Goal: Obtain resource: Download file/media

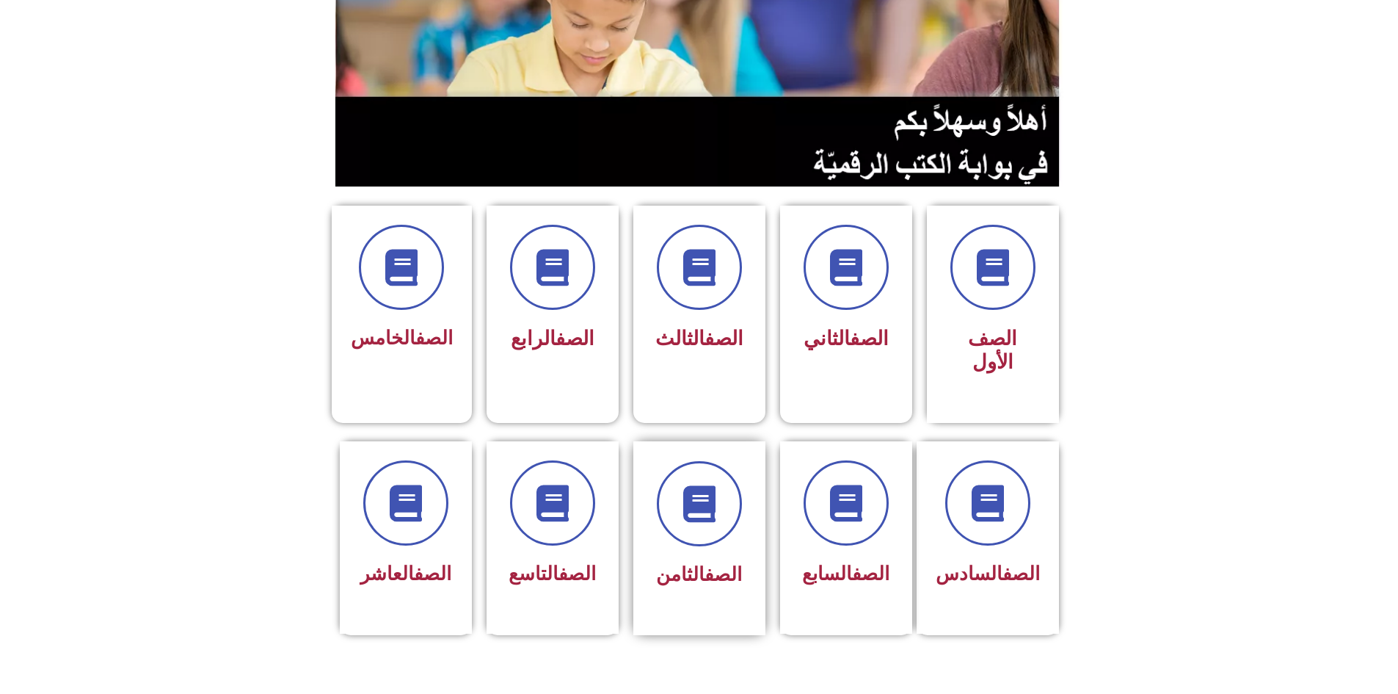
scroll to position [220, 0]
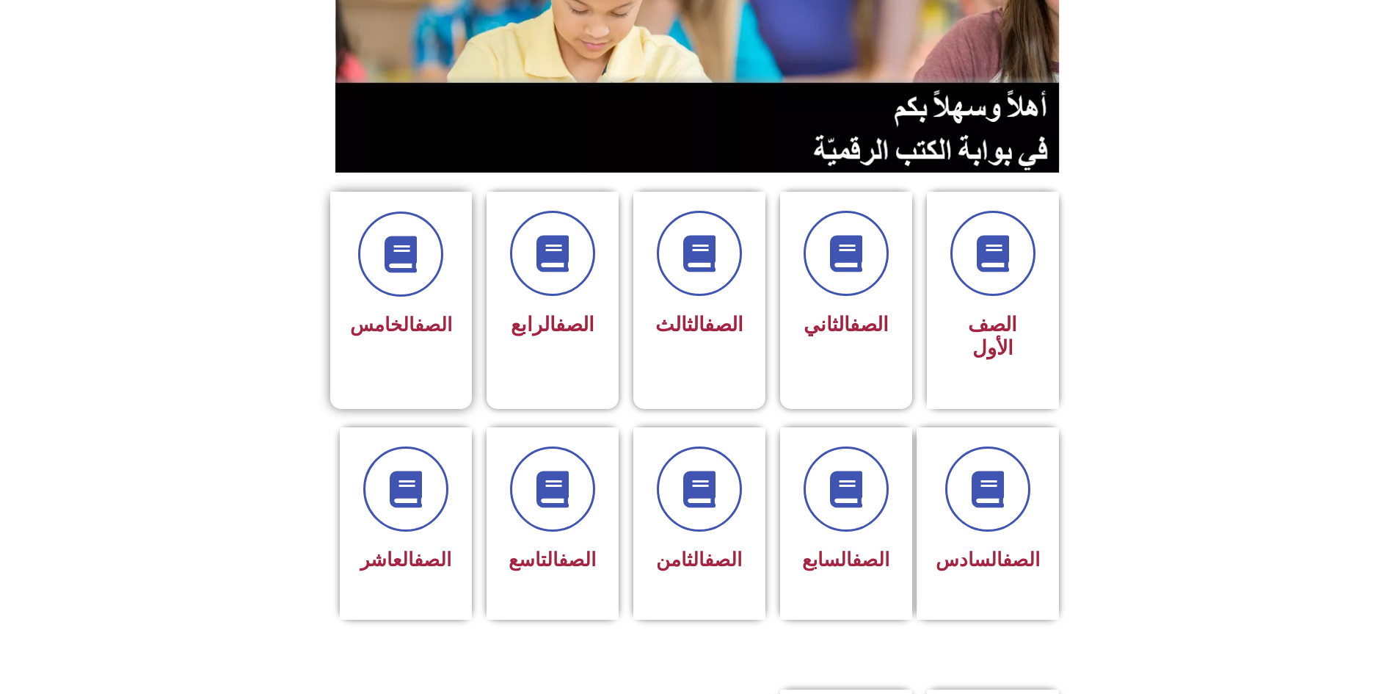
click at [429, 308] on div "الصف الخامس" at bounding box center [401, 326] width 102 height 36
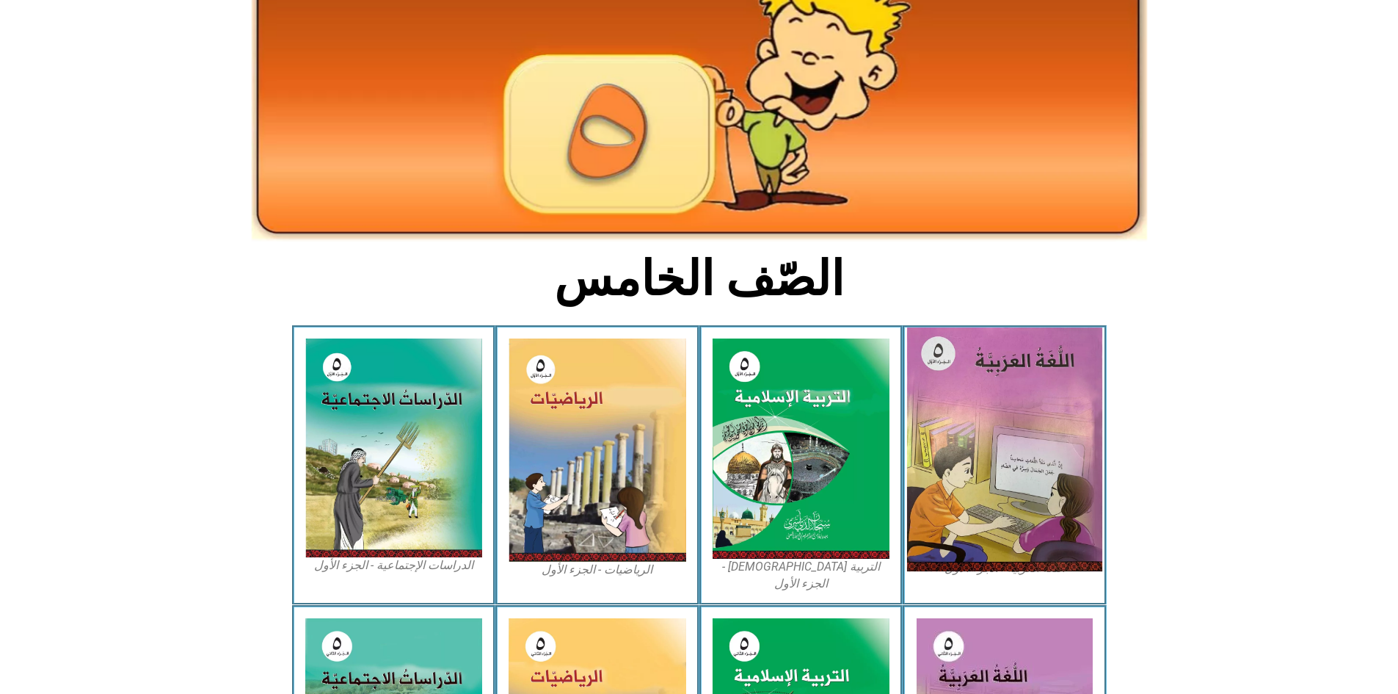
scroll to position [294, 0]
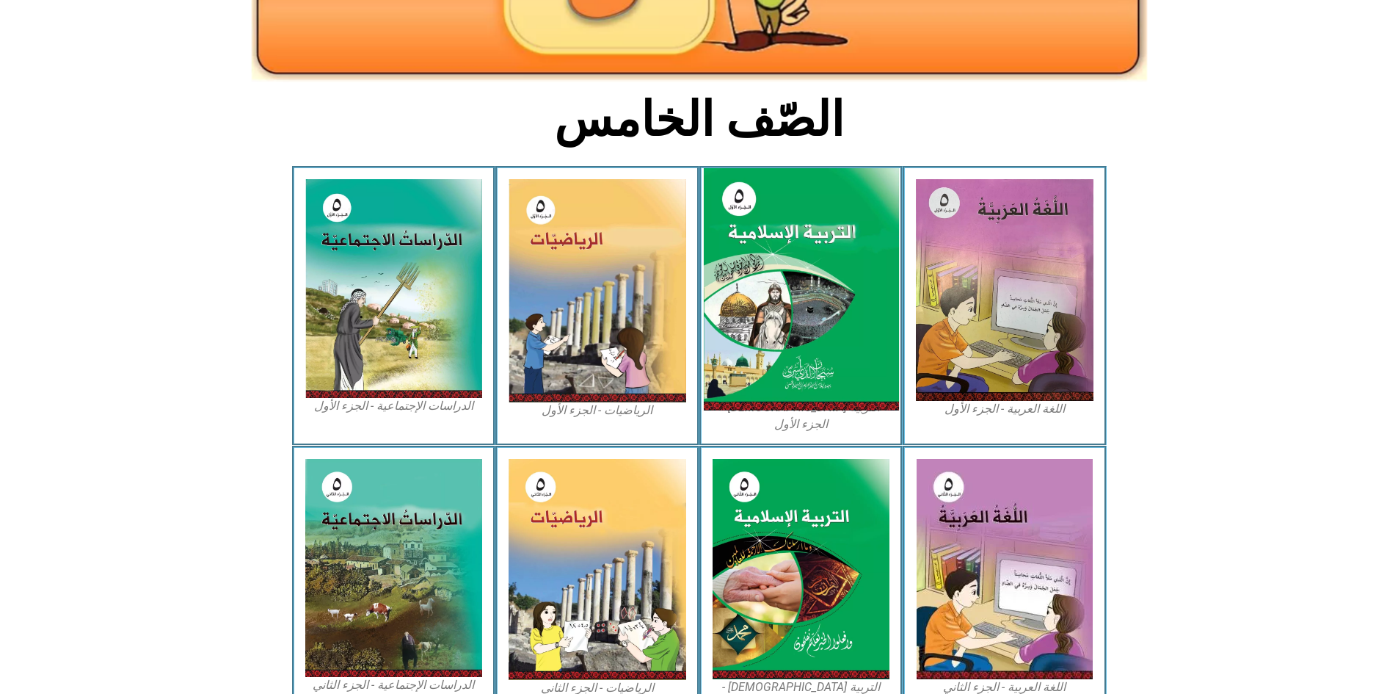
click at [781, 267] on img at bounding box center [800, 289] width 195 height 243
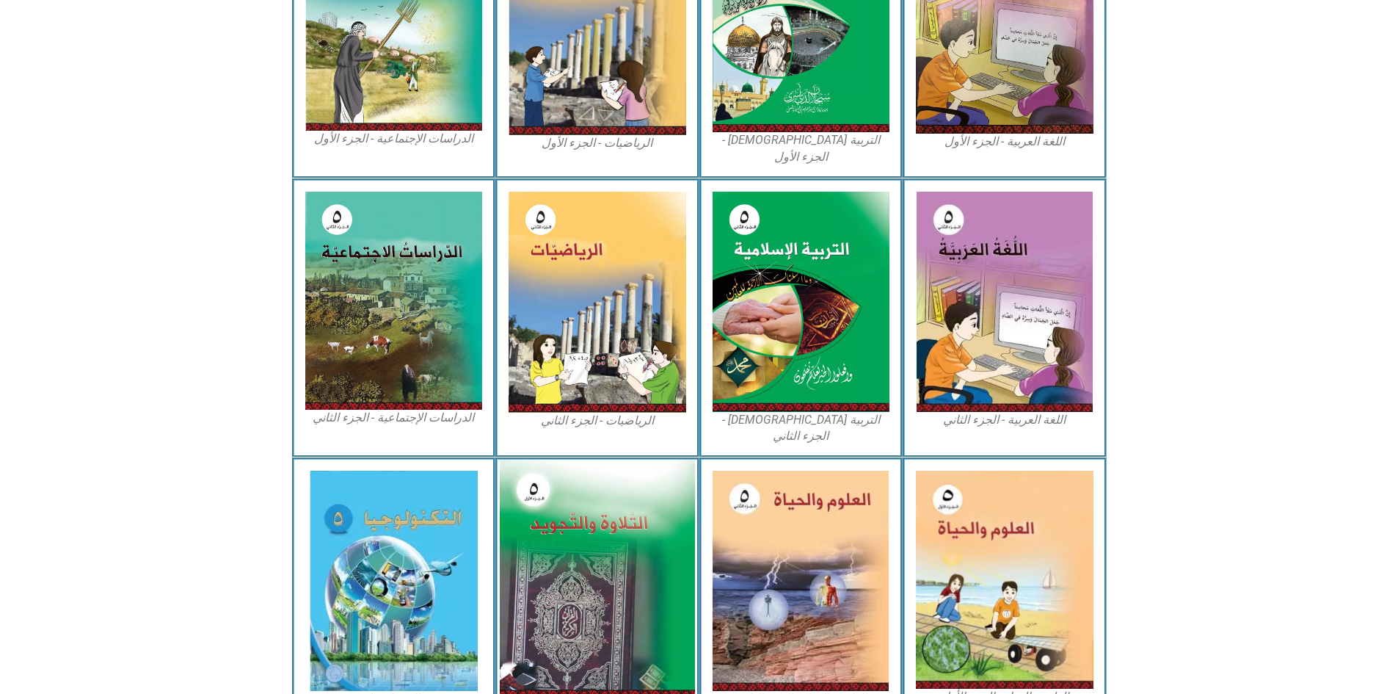
scroll to position [587, 0]
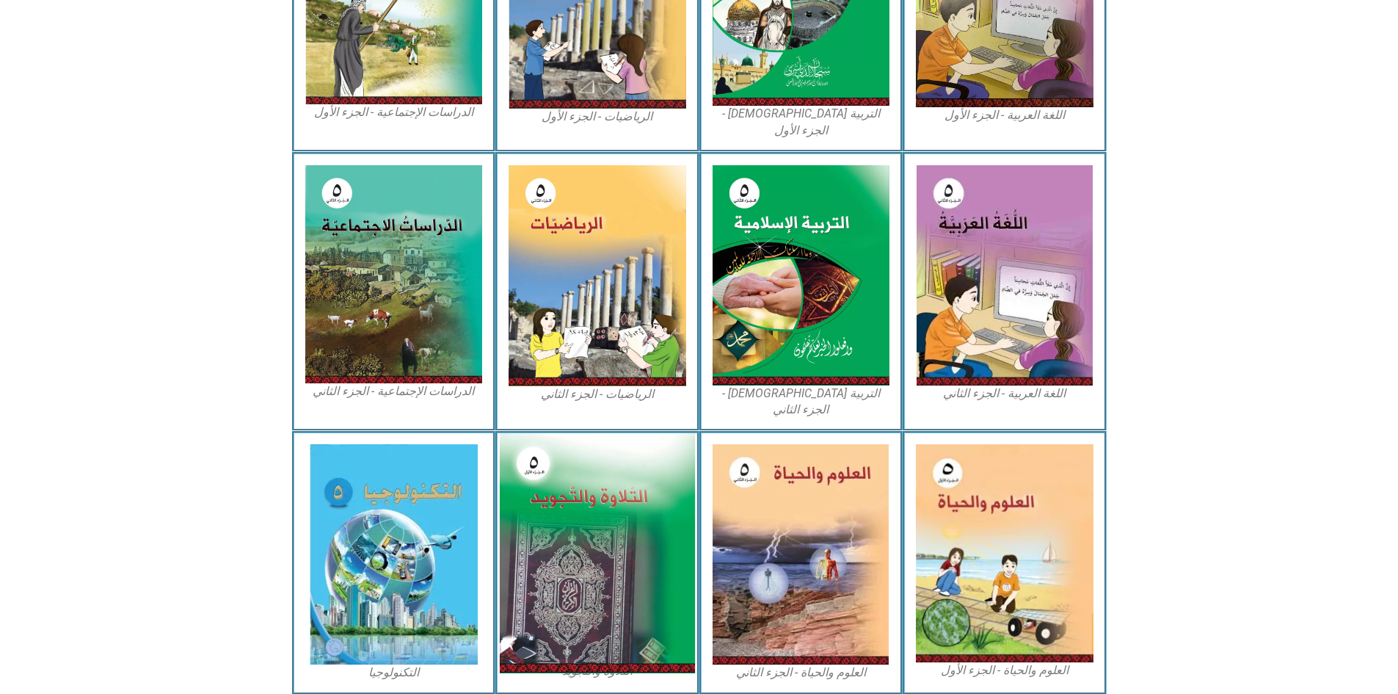
click at [590, 486] on img at bounding box center [597, 553] width 195 height 240
click at [595, 476] on img at bounding box center [597, 553] width 195 height 240
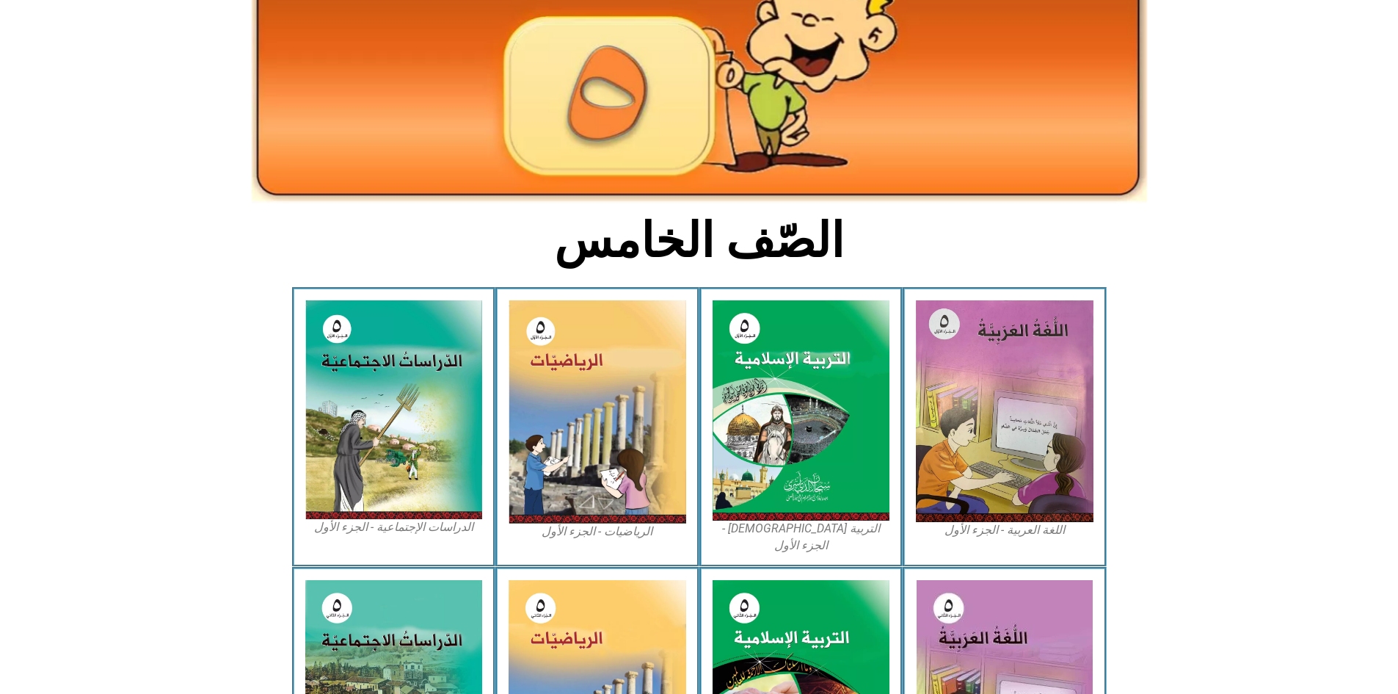
scroll to position [147, 0]
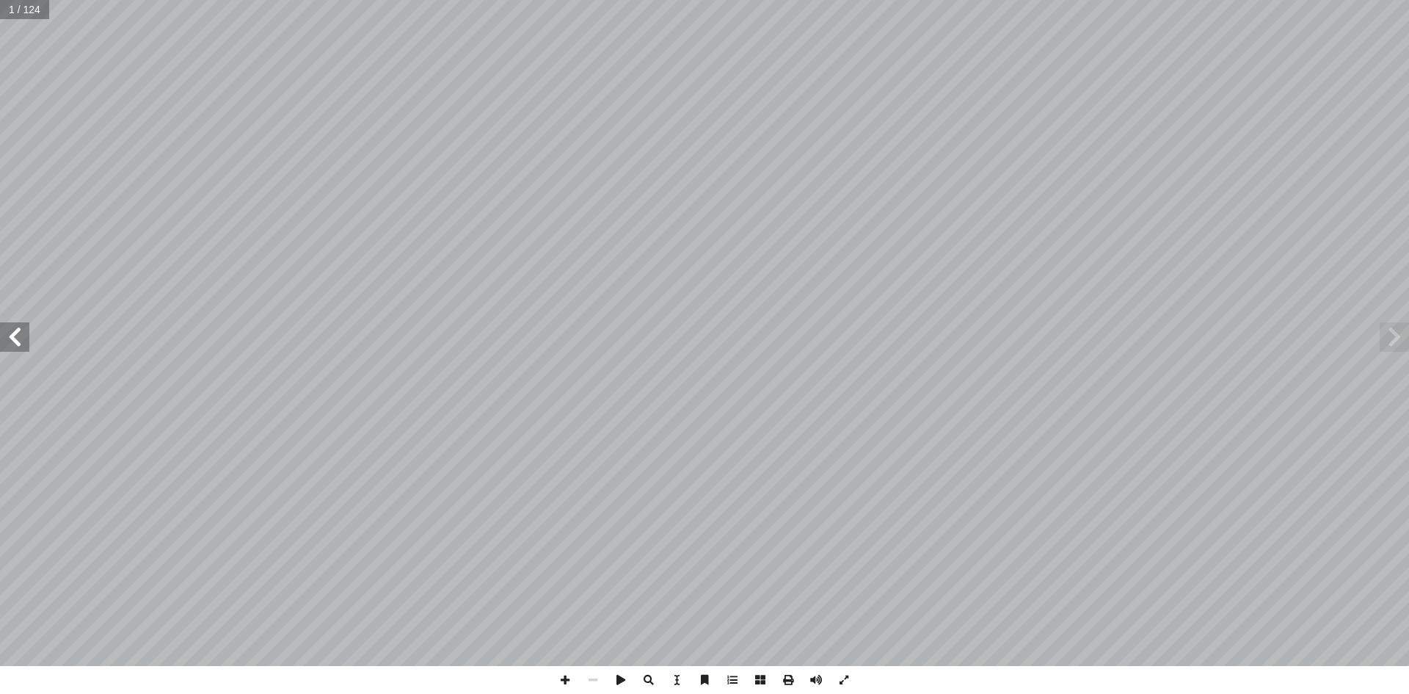
click at [1395, 335] on span at bounding box center [1394, 336] width 29 height 29
click at [15, 333] on span at bounding box center [14, 336] width 29 height 29
click at [788, 680] on span at bounding box center [788, 680] width 28 height 28
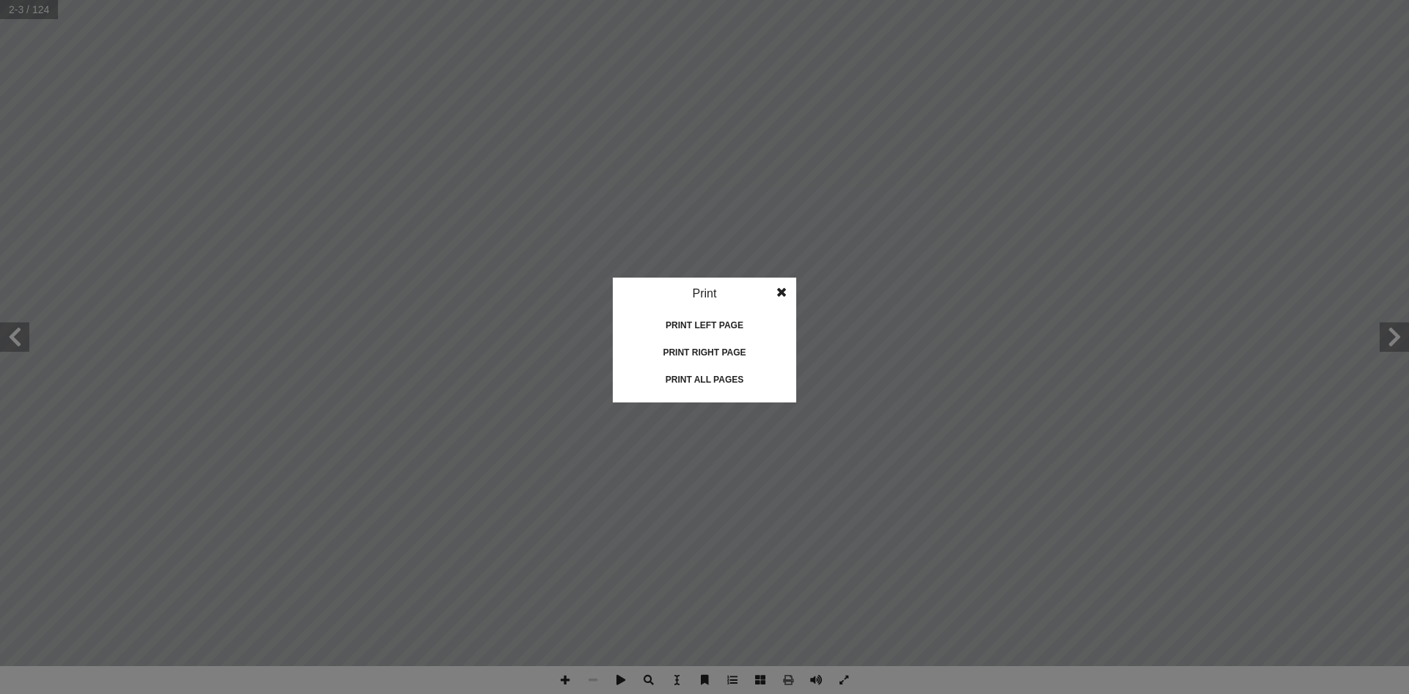
click at [694, 379] on div "Print all pages" at bounding box center [704, 379] width 147 height 23
click at [779, 292] on span at bounding box center [782, 291] width 26 height 29
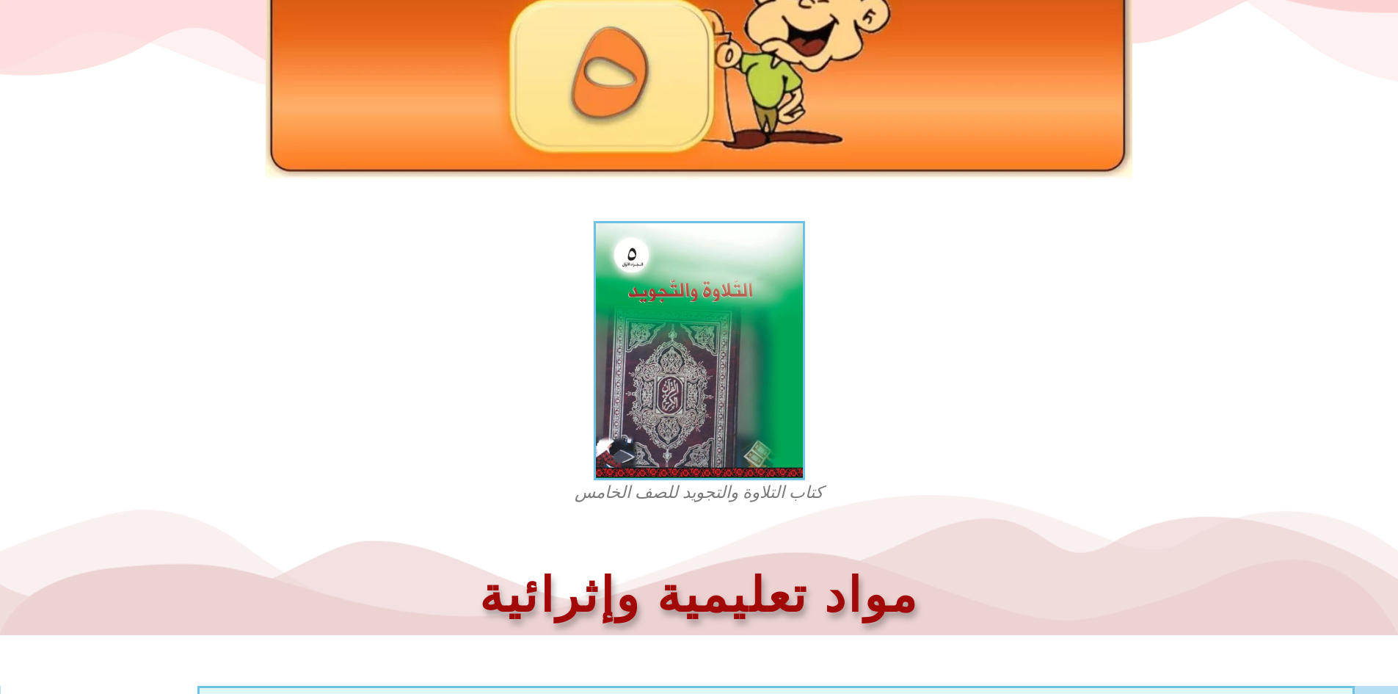
scroll to position [220, 0]
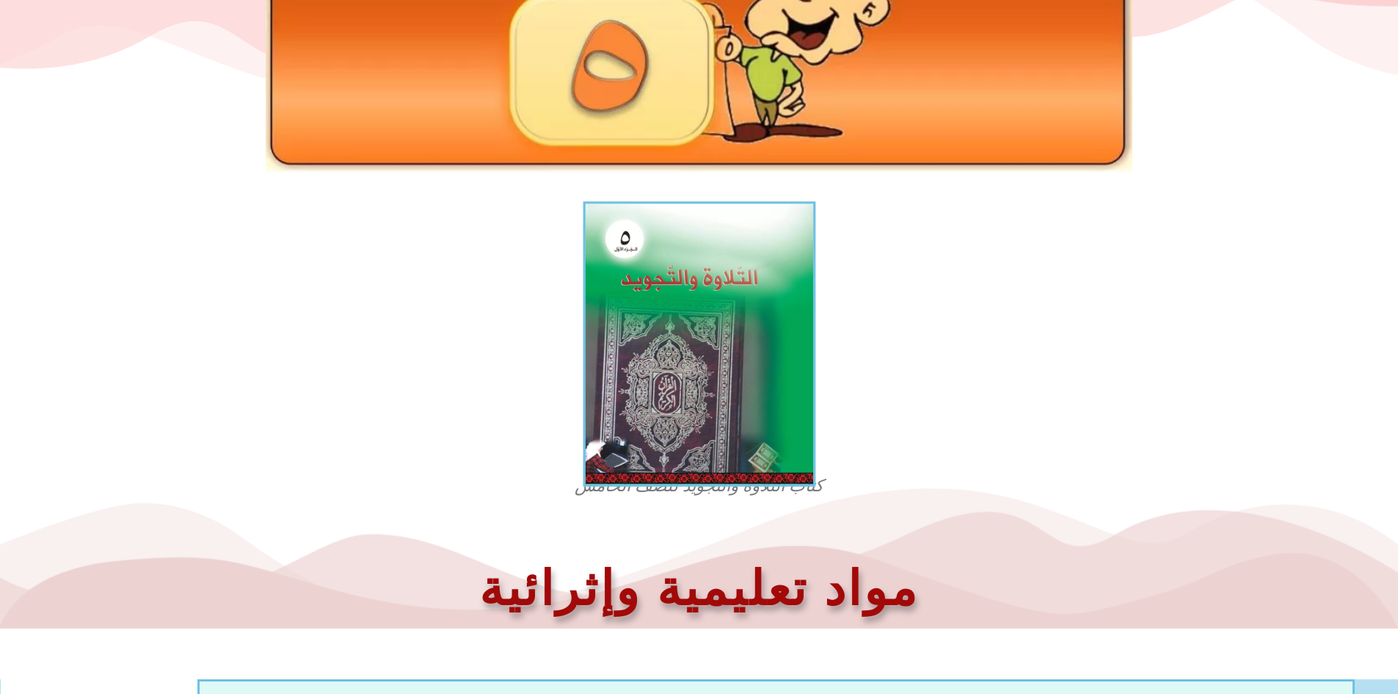
click at [705, 335] on img at bounding box center [699, 343] width 233 height 285
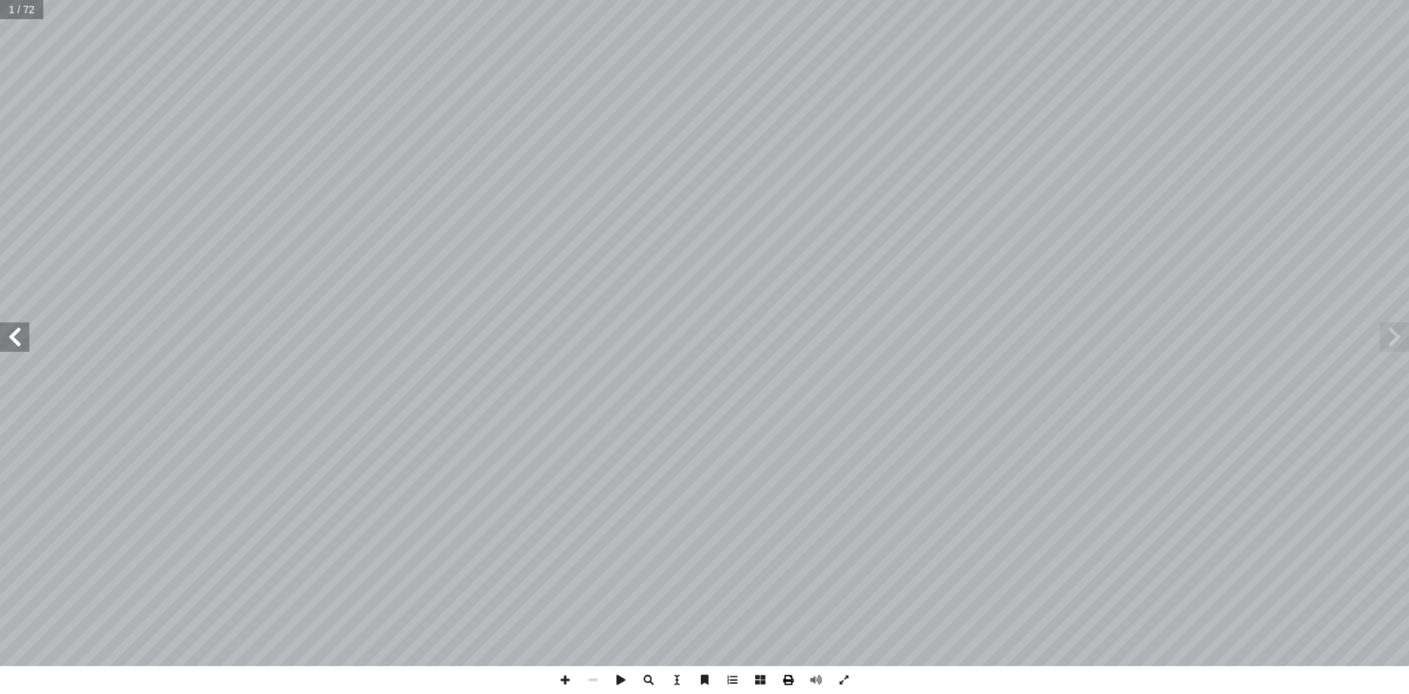
click at [787, 677] on span at bounding box center [788, 680] width 28 height 28
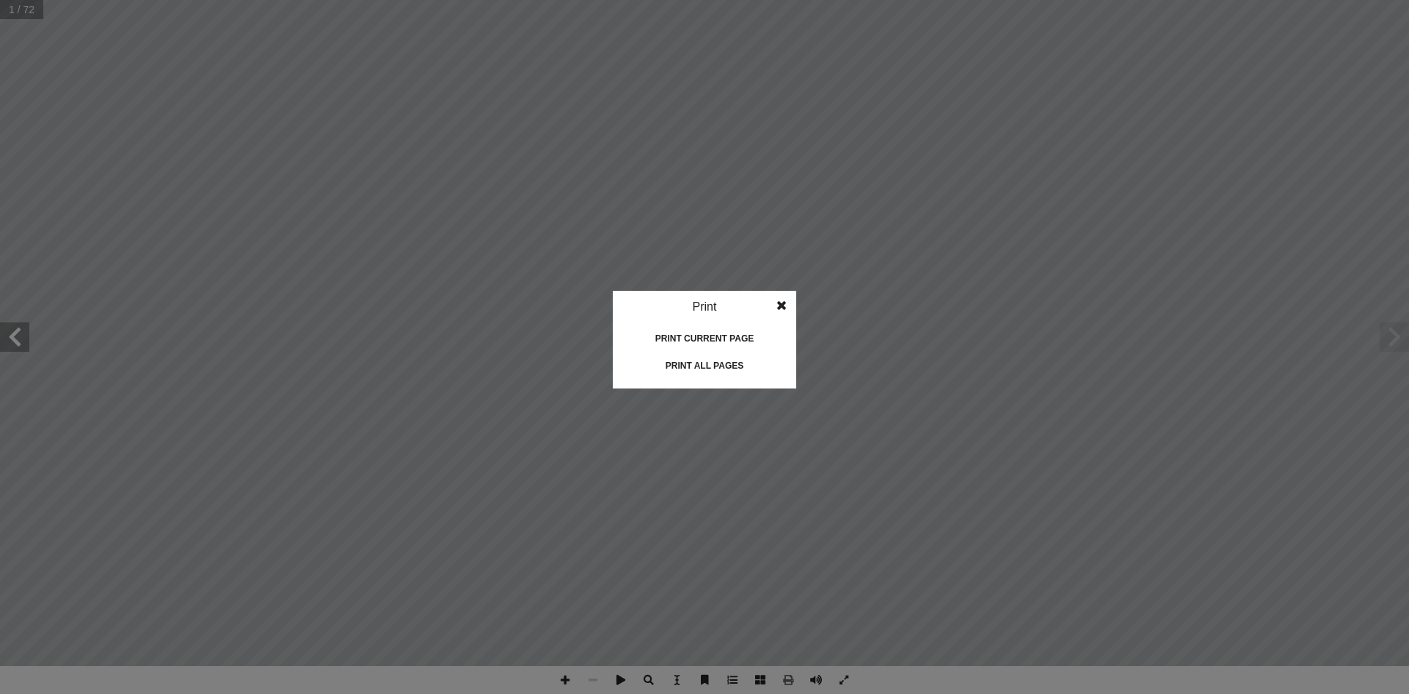
click at [716, 363] on div "Print all pages" at bounding box center [704, 365] width 147 height 23
click at [782, 302] on span at bounding box center [782, 305] width 26 height 29
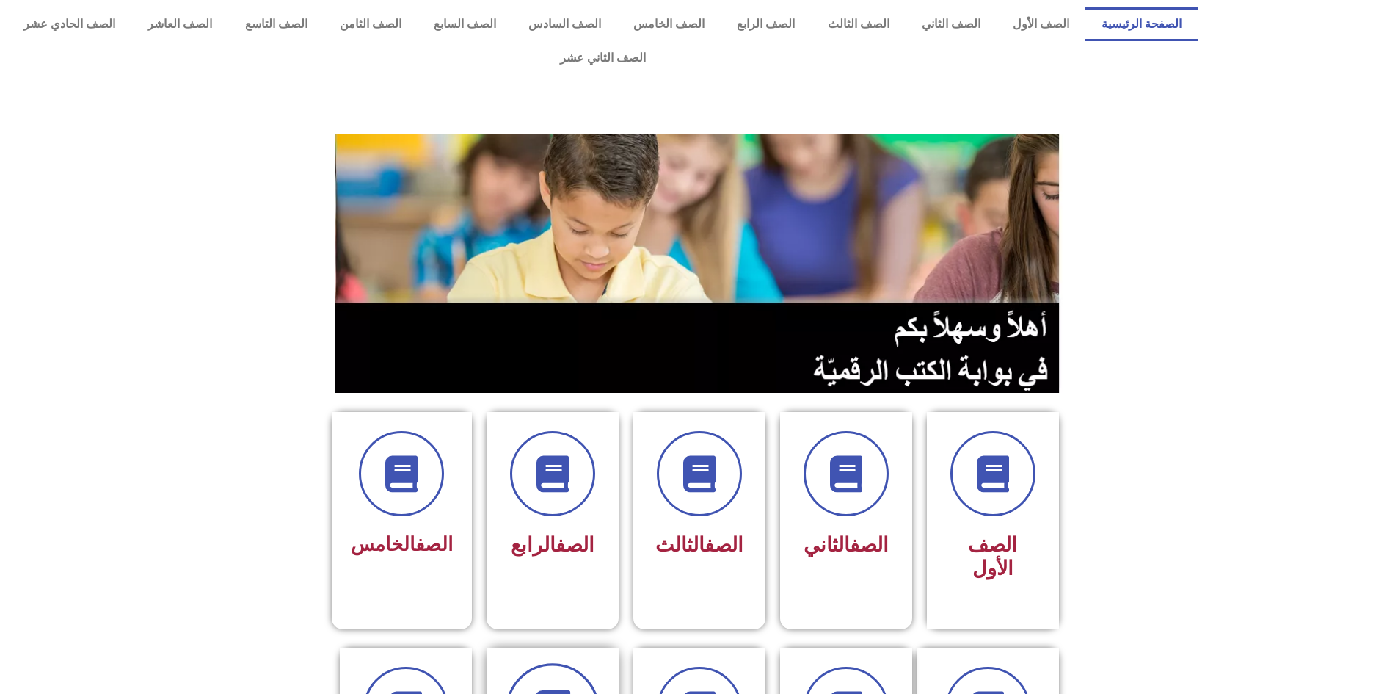
scroll to position [220, 0]
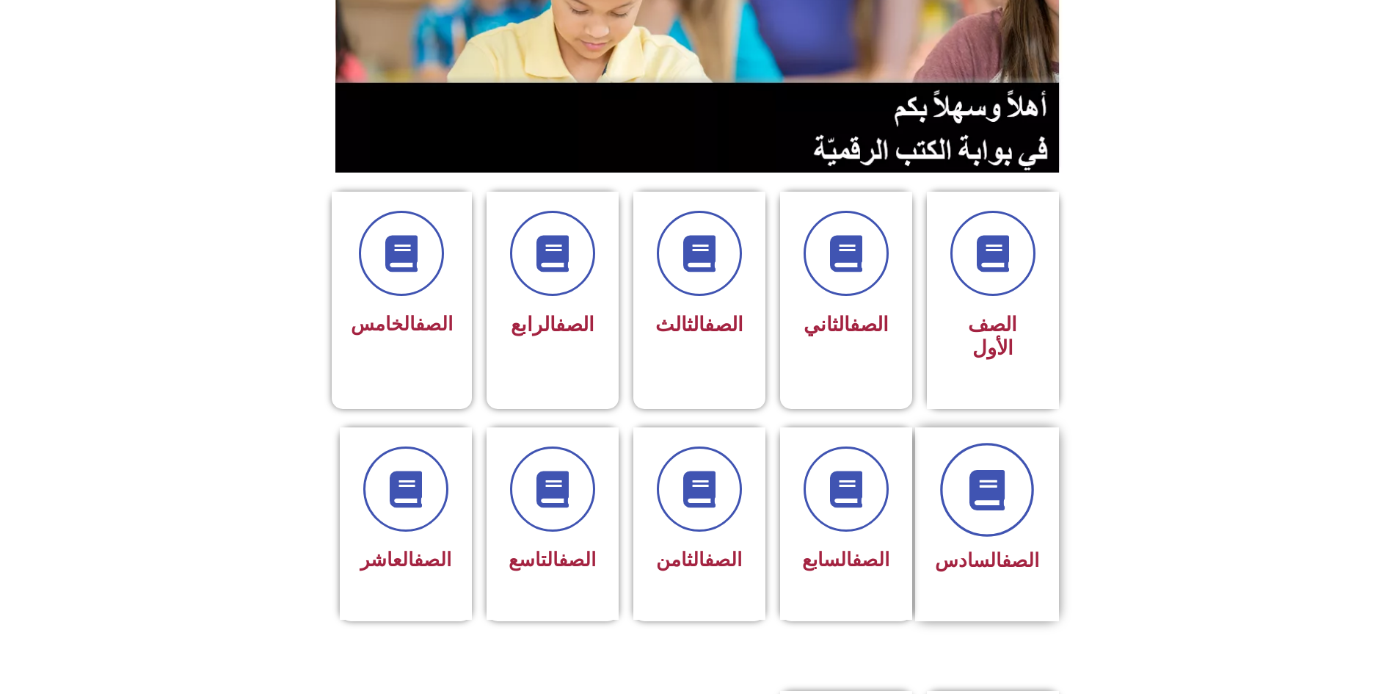
click at [1011, 460] on span at bounding box center [987, 490] width 94 height 94
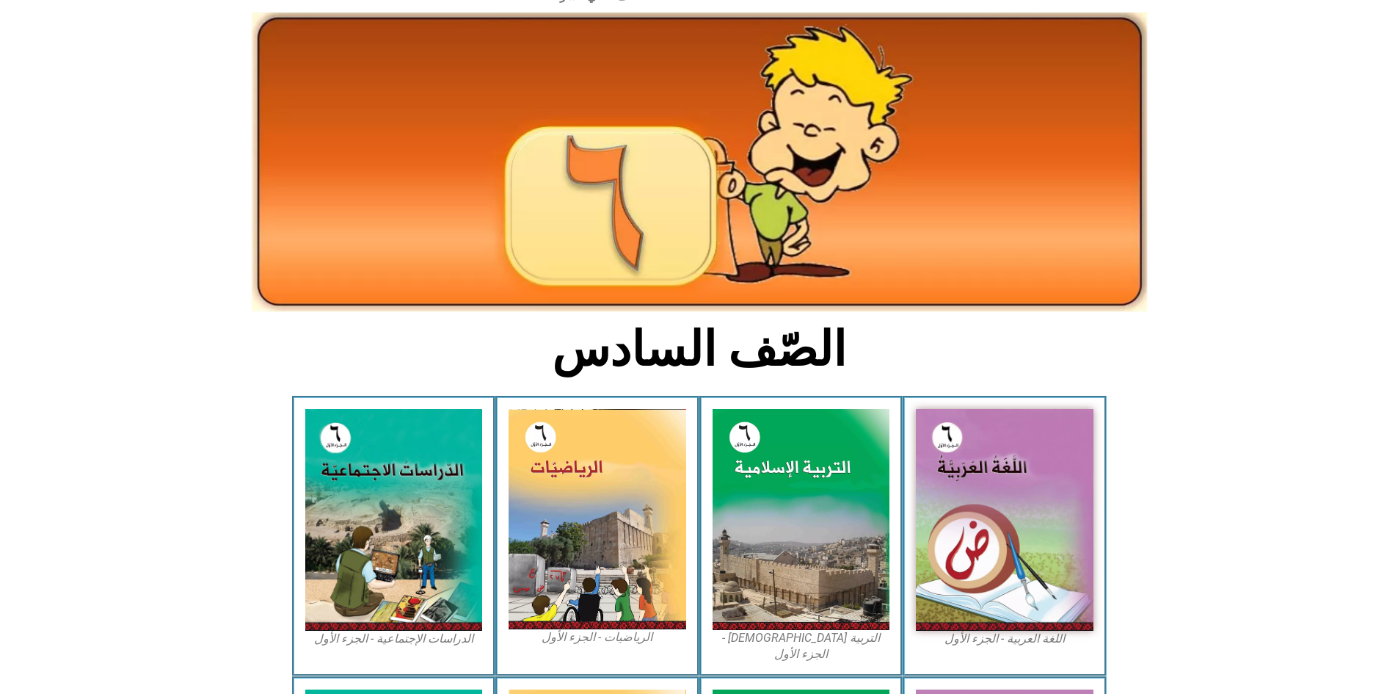
scroll to position [147, 0]
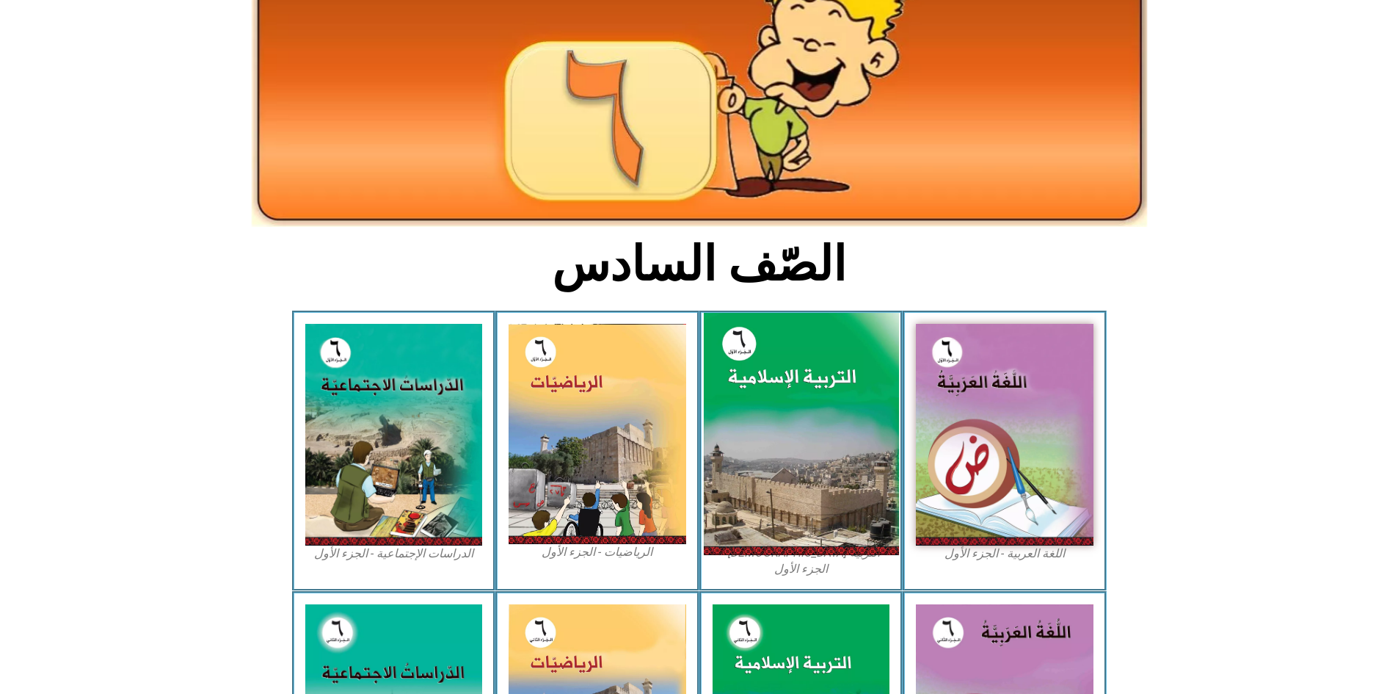
click at [777, 377] on img at bounding box center [800, 434] width 195 height 243
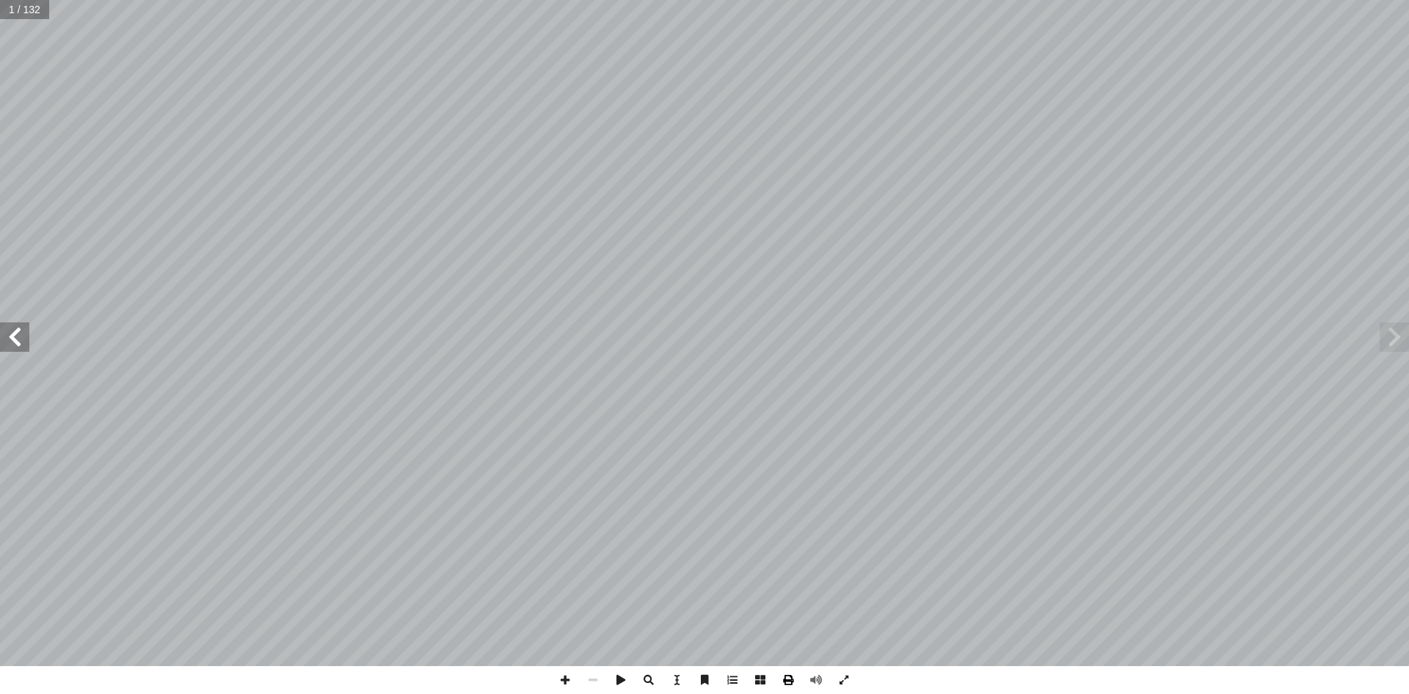
click at [788, 680] on span at bounding box center [788, 680] width 28 height 28
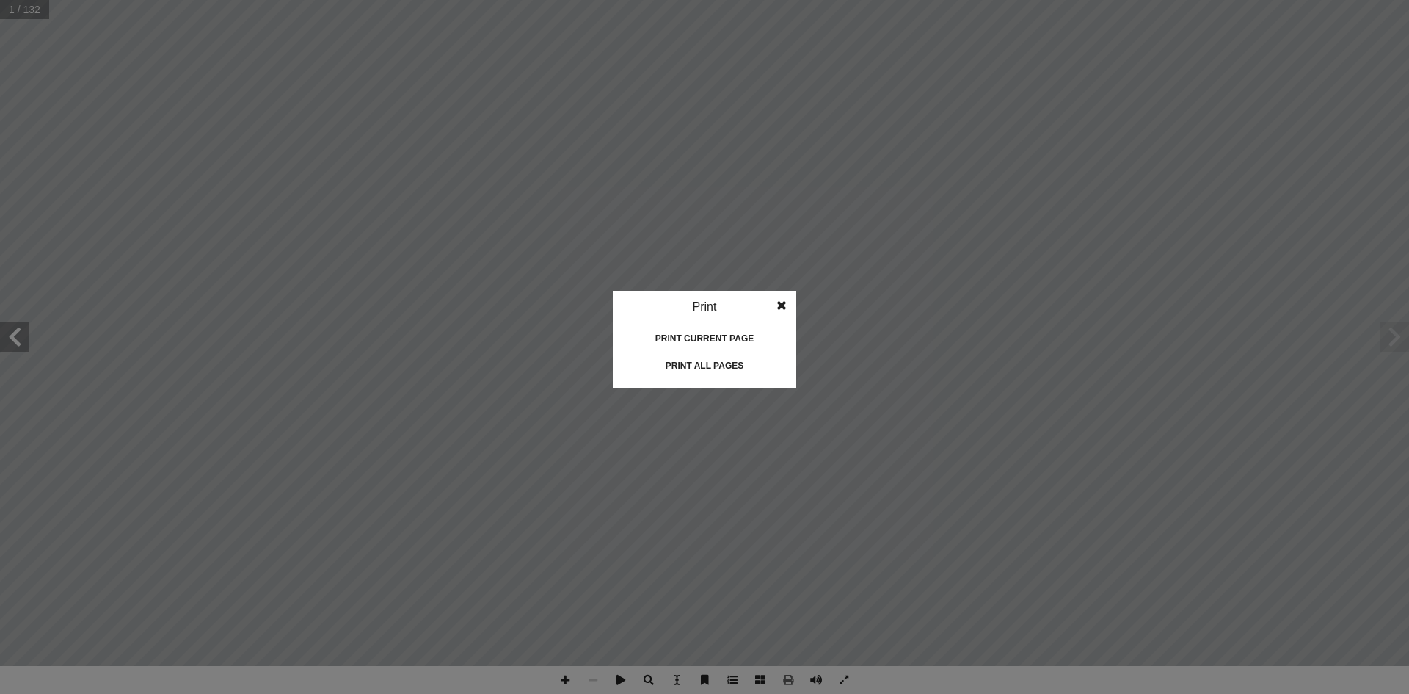
click at [714, 365] on div "Print all pages" at bounding box center [704, 365] width 147 height 23
